Goal: Navigation & Orientation: Find specific page/section

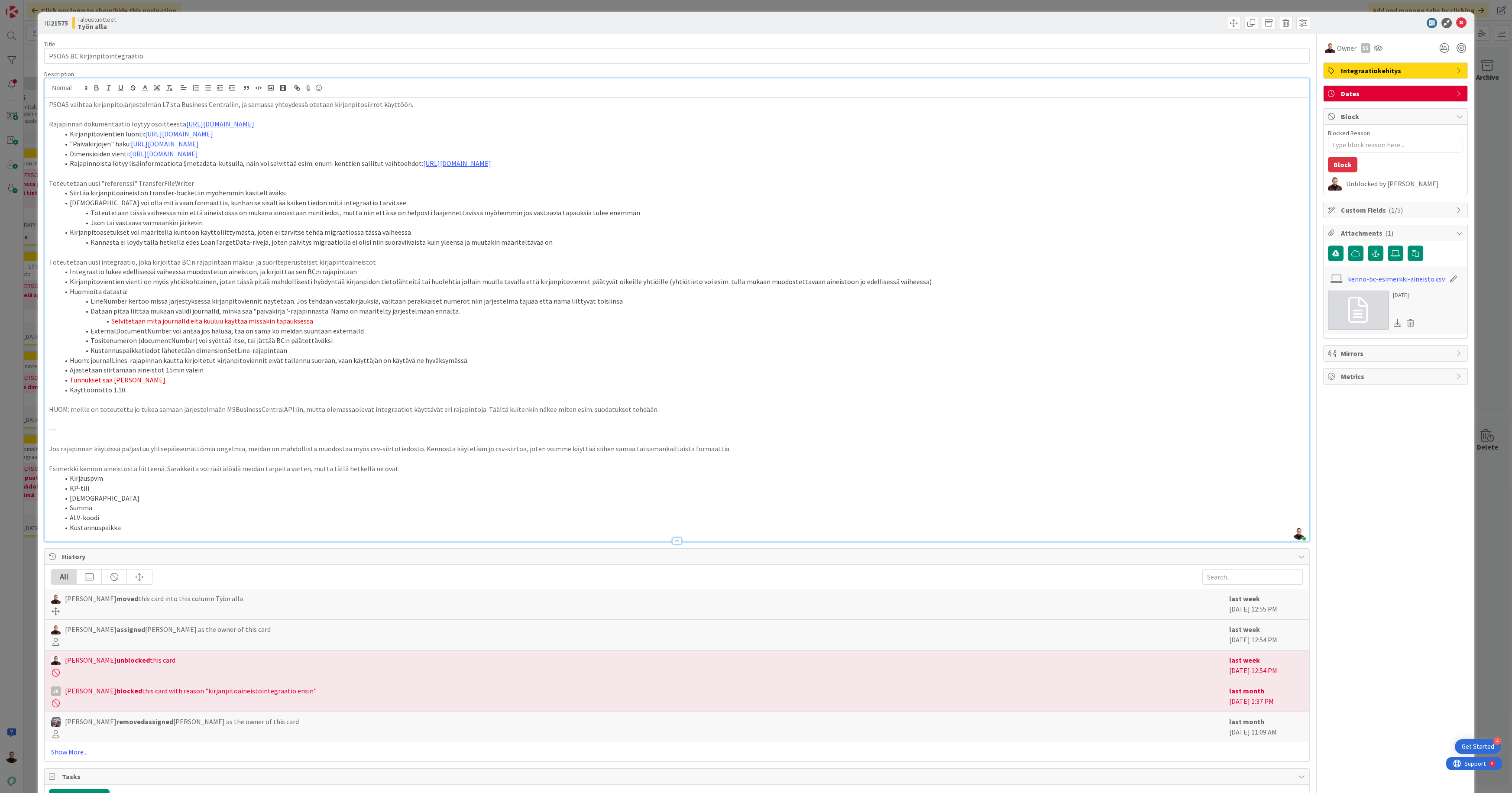
click at [17, 420] on div "ID 21575 Taloustuotteet Työn alla Title 30 / 128 PSOAS BC kirjanpitointegraatio…" at bounding box center [756, 396] width 1512 height 793
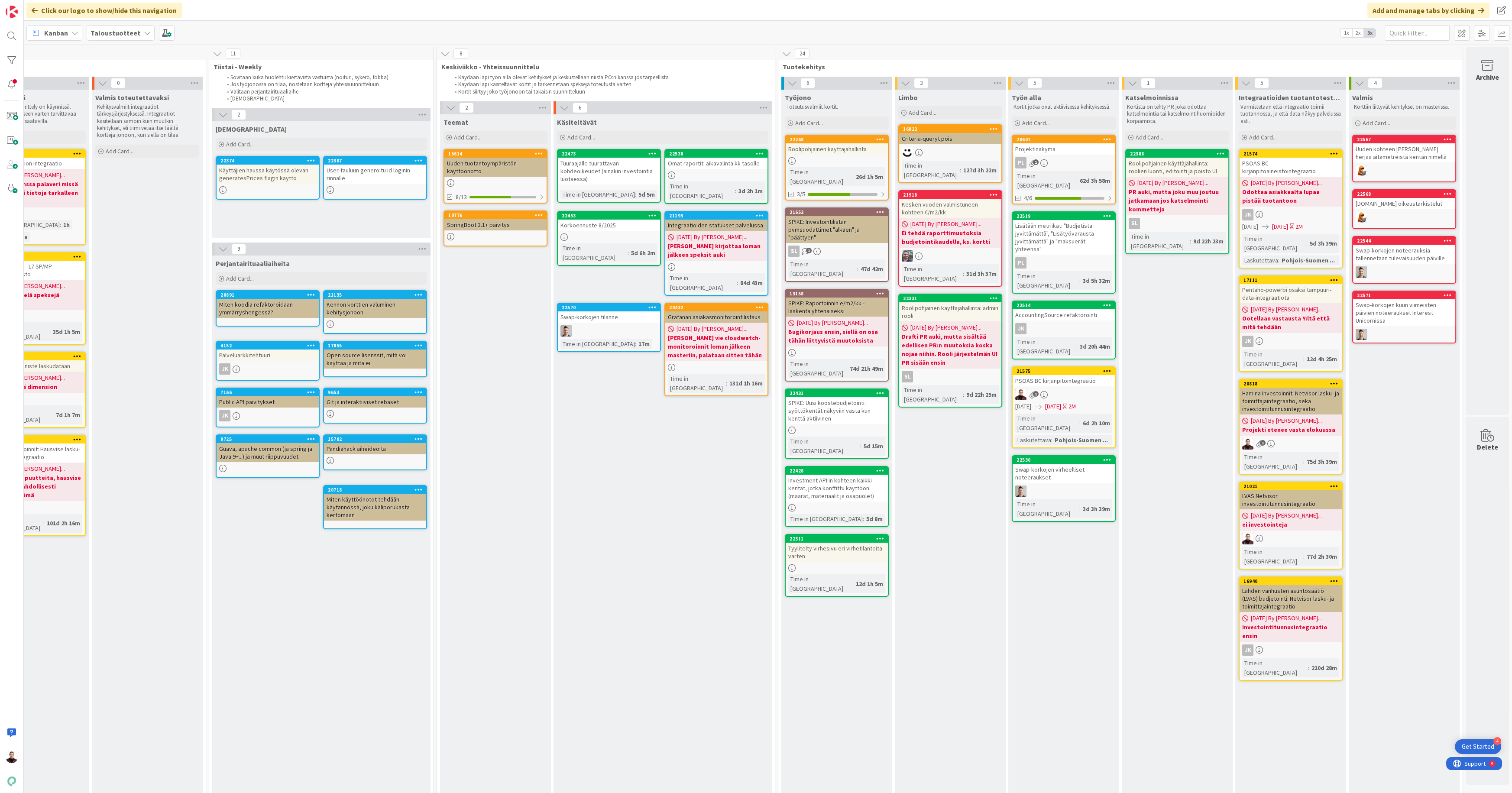
click at [1061, 375] on div "PSOAS BC kirjanpitointegraatio" at bounding box center [1063, 381] width 102 height 12
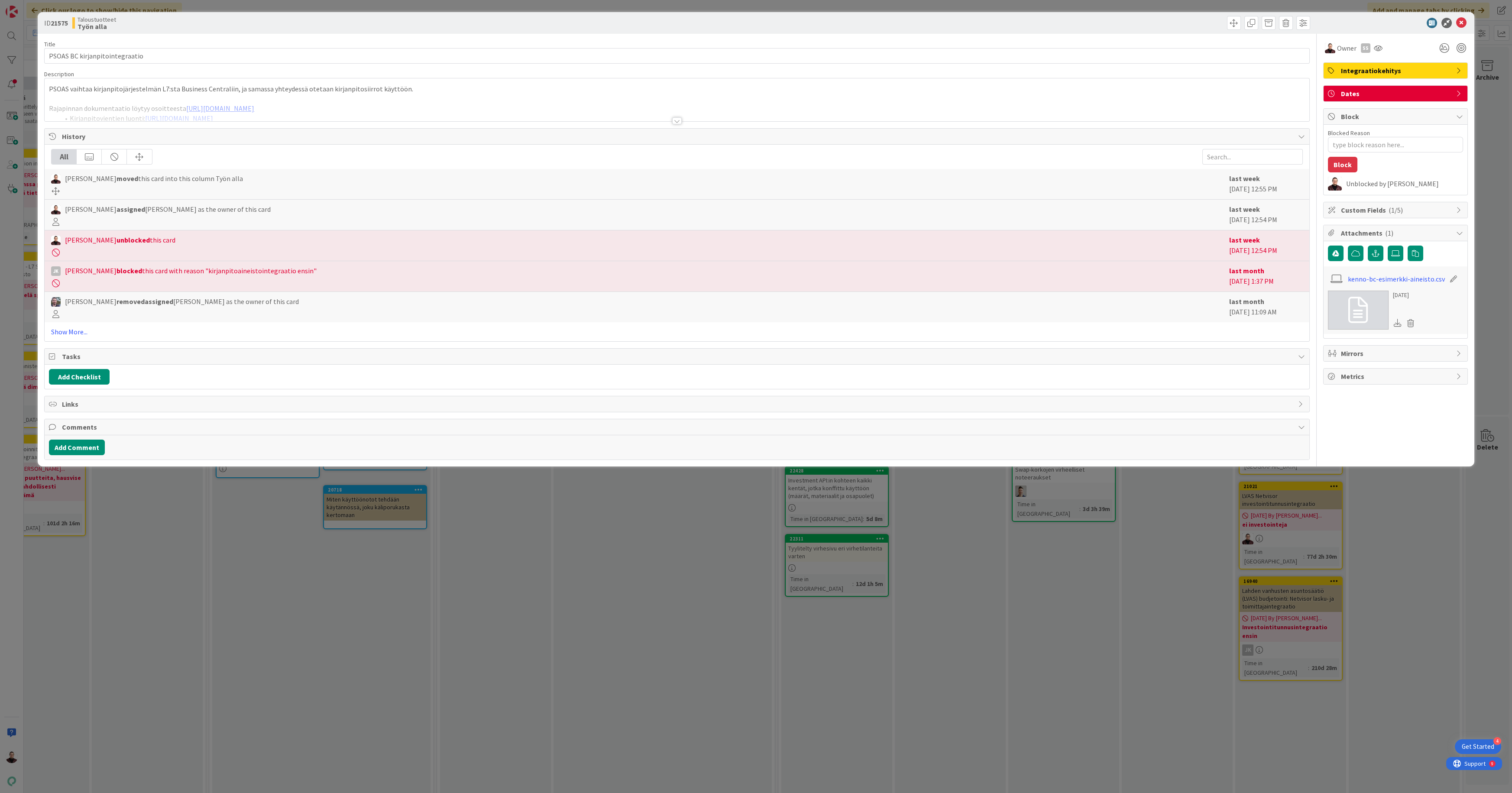
click at [674, 122] on div at bounding box center [676, 121] width 9 height 7
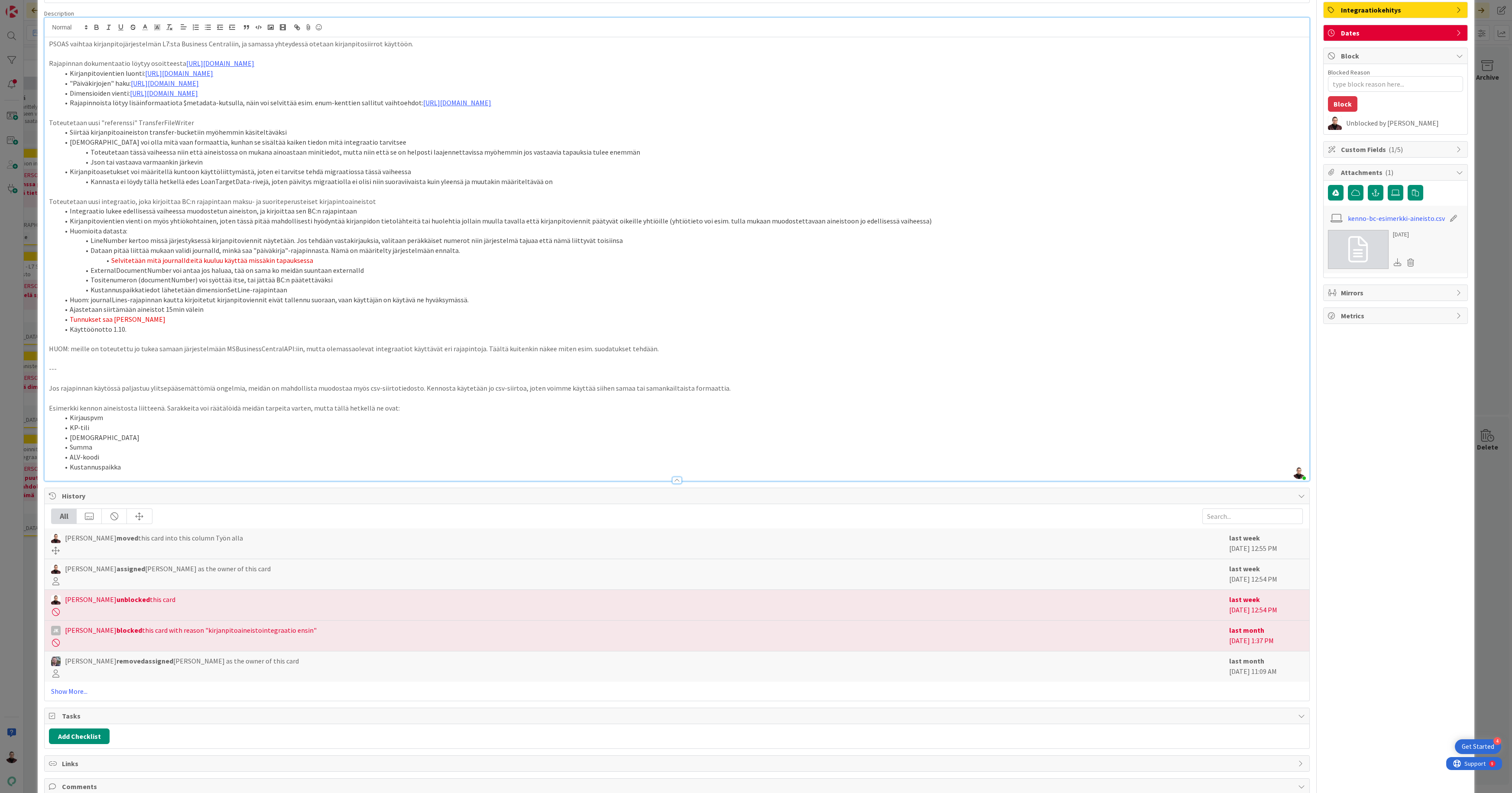
scroll to position [61, 0]
click at [16, 479] on div "ID 21575 Taloustuotteet Työn alla Title 30 / 128 PSOAS BC kirjanpitointegraatio…" at bounding box center [756, 396] width 1512 height 793
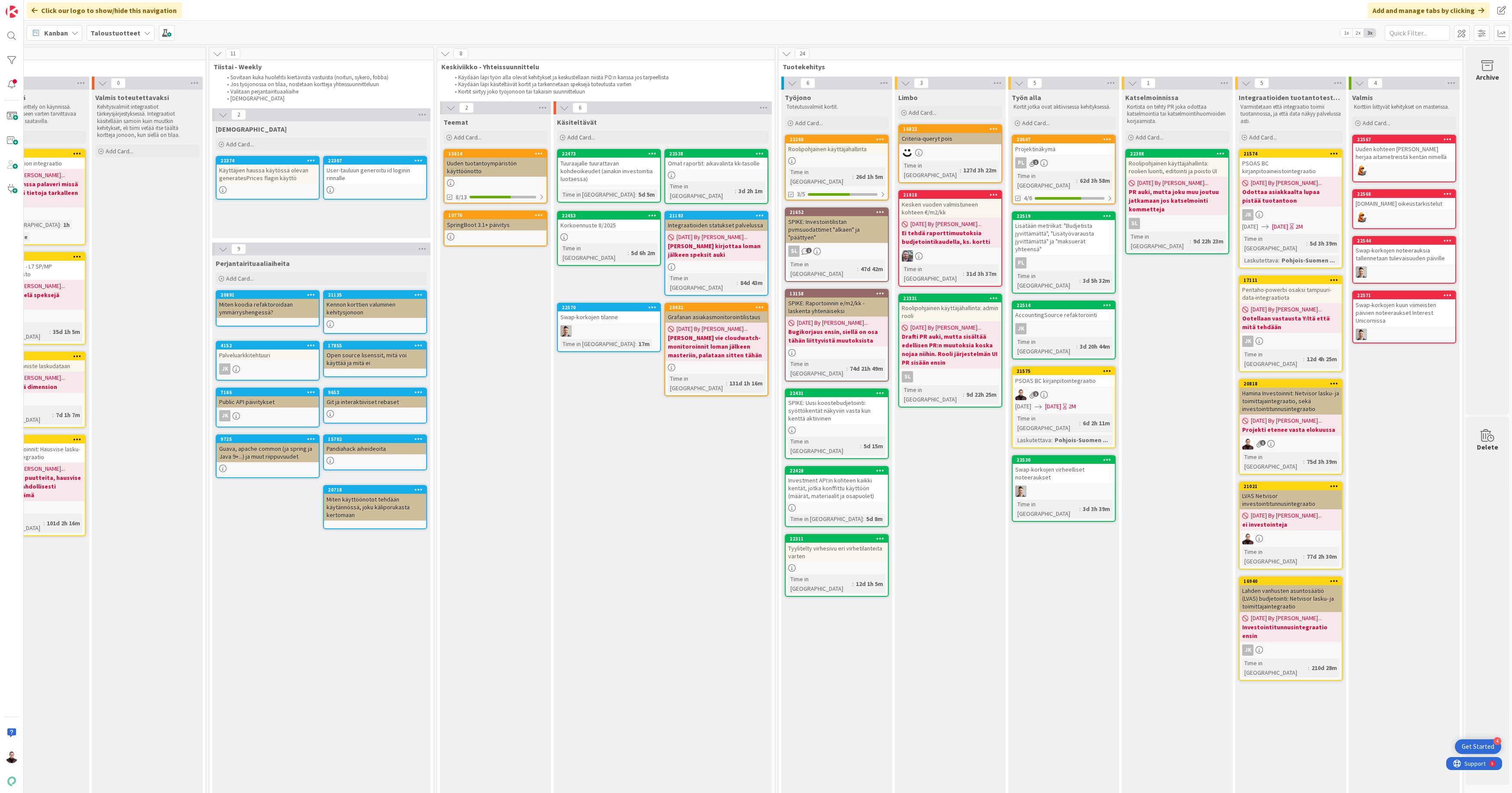
click at [1264, 165] on div "PSOAS BC kirjanpitoaineistointegraatio" at bounding box center [1291, 167] width 102 height 19
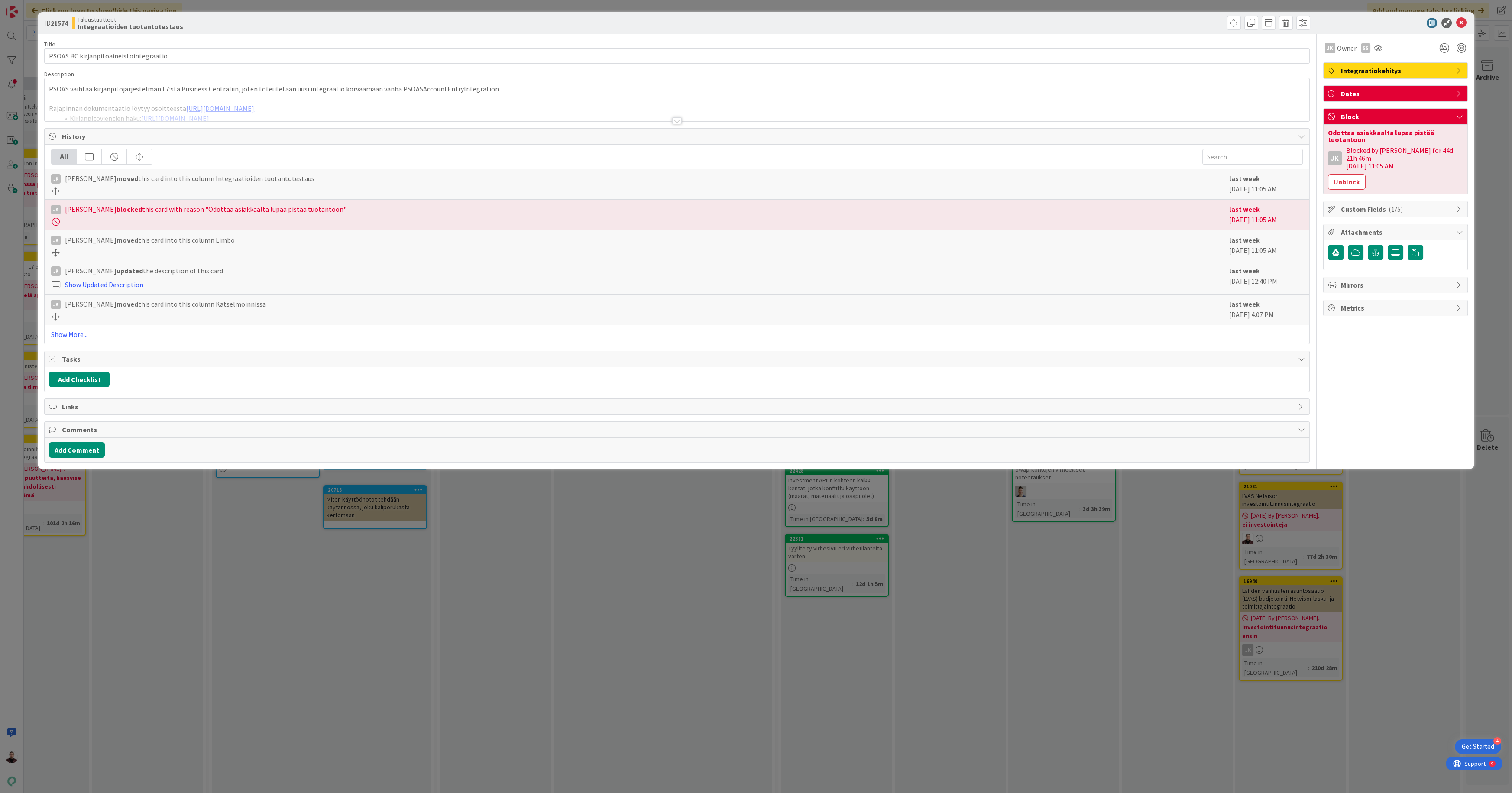
click at [679, 119] on div at bounding box center [676, 121] width 9 height 7
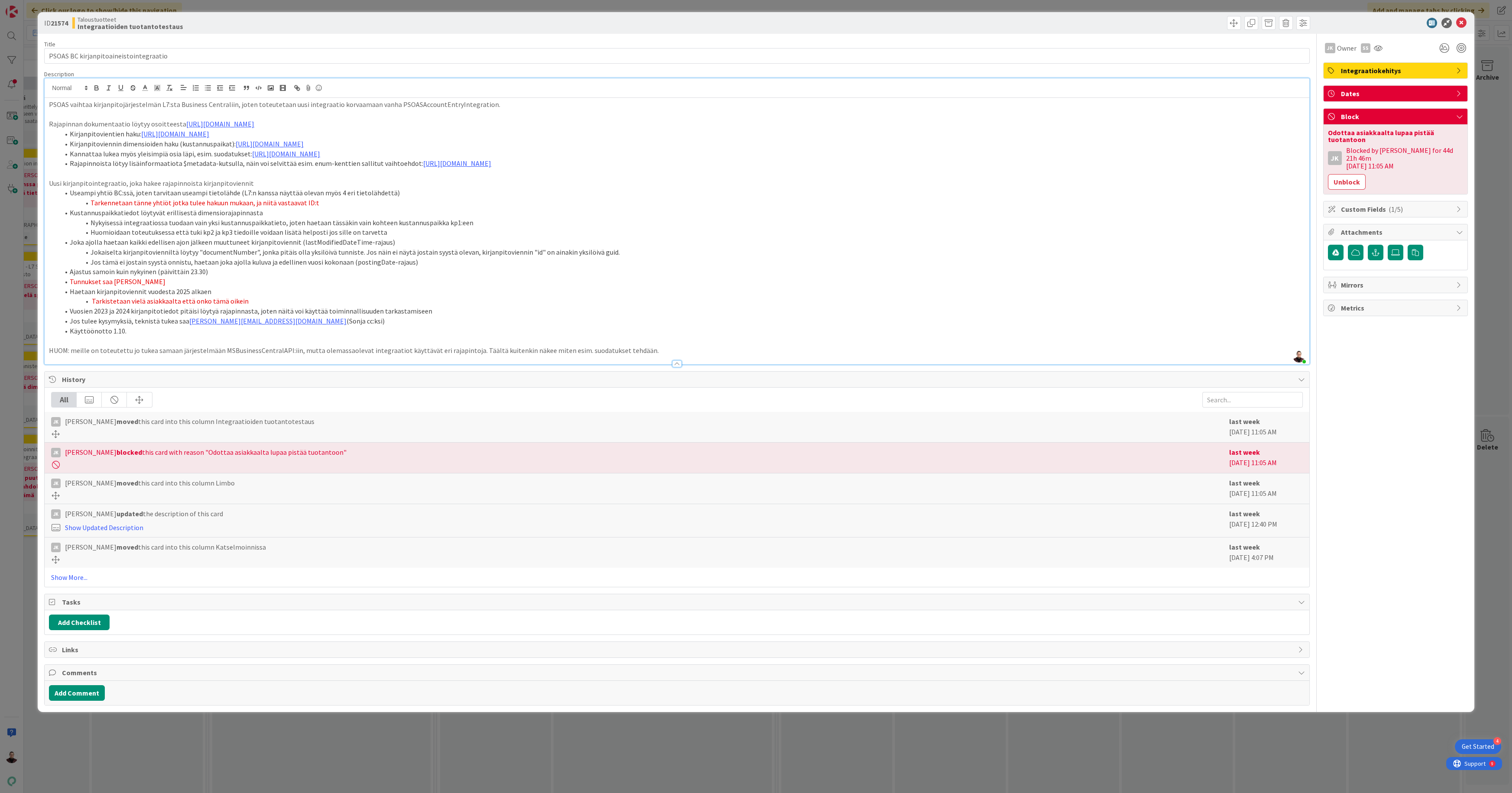
click at [991, 757] on div "ID 21574 Taloustuotteet Integraatioiden tuotantotestaus Title 38 / 128 PSOAS BC…" at bounding box center [756, 396] width 1512 height 793
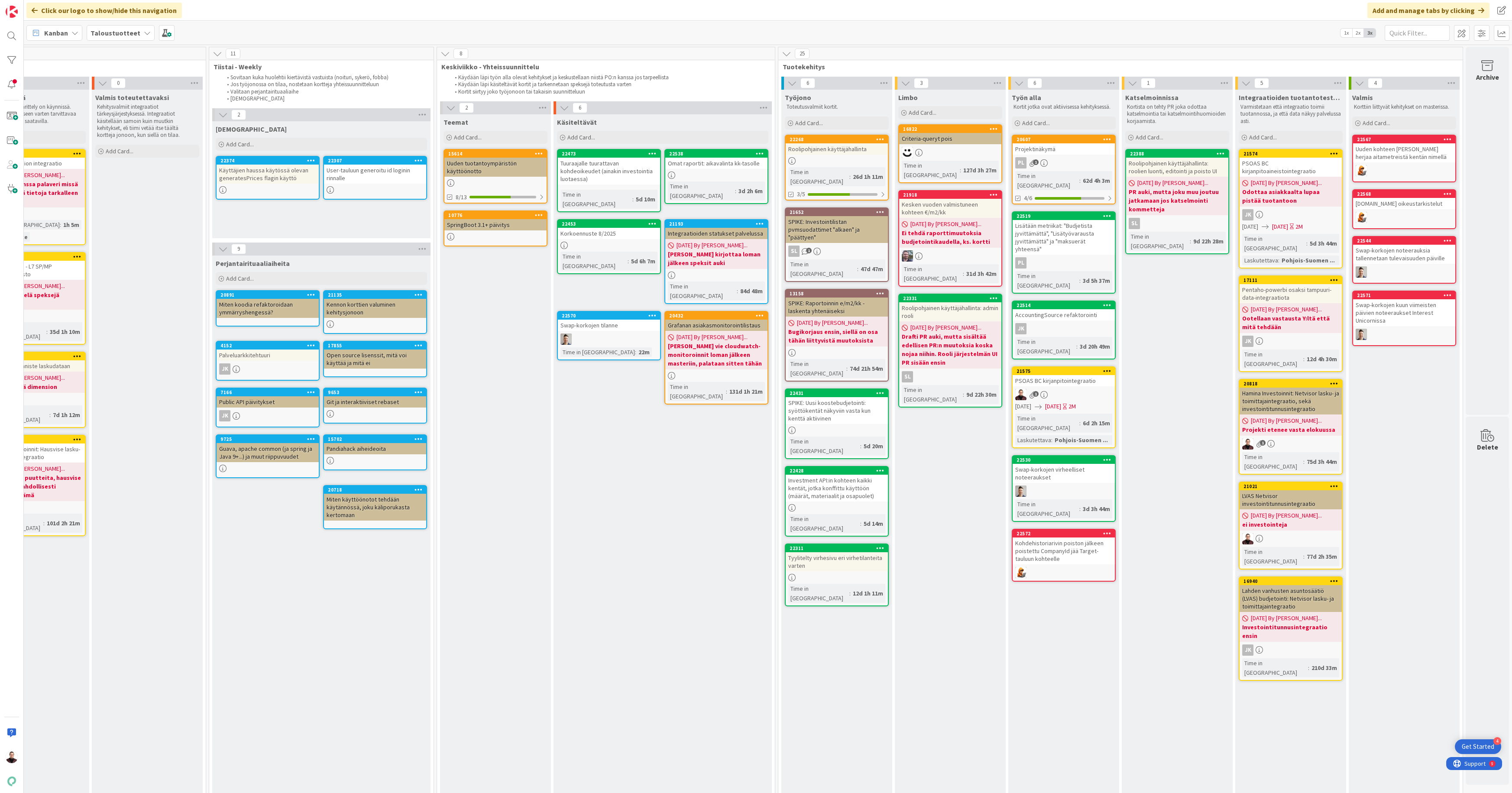
click at [1058, 375] on div "PSOAS BC kirjanpitointegraatio" at bounding box center [1063, 381] width 102 height 12
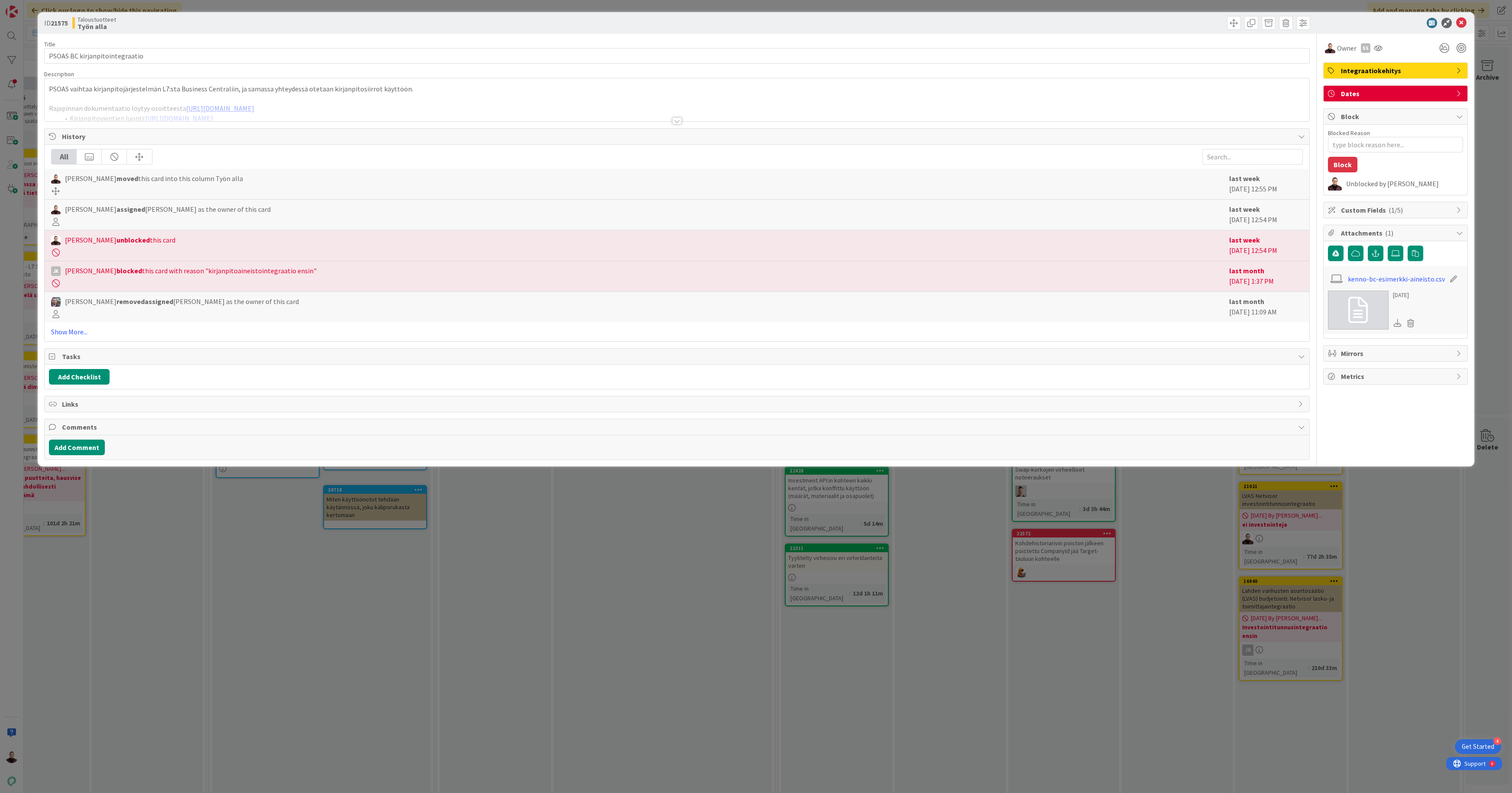
type textarea "x"
click at [677, 120] on div at bounding box center [676, 121] width 9 height 7
